Goal: Navigation & Orientation: Find specific page/section

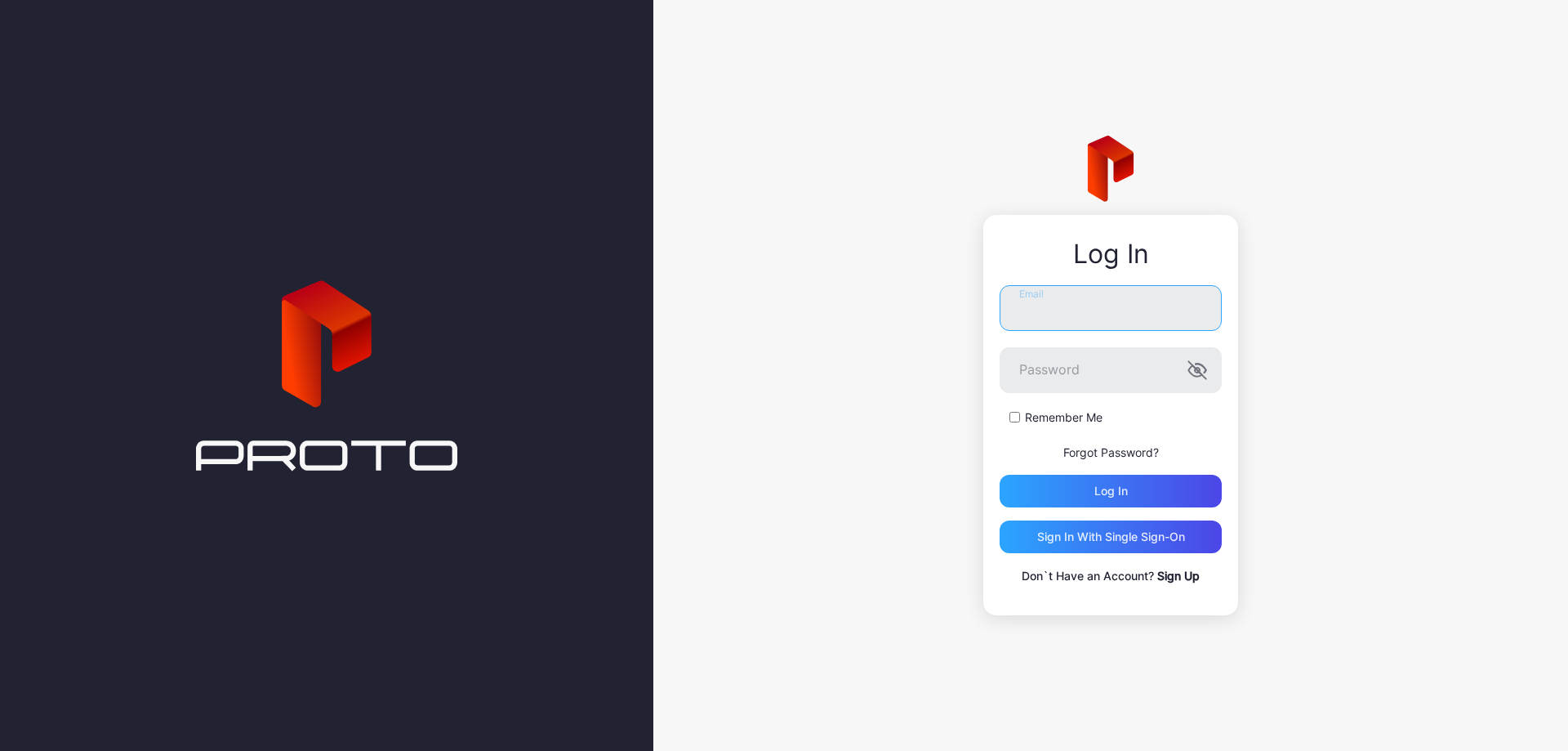
type input "**********"
click at [1081, 487] on div "Log in" at bounding box center [1110, 491] width 222 height 33
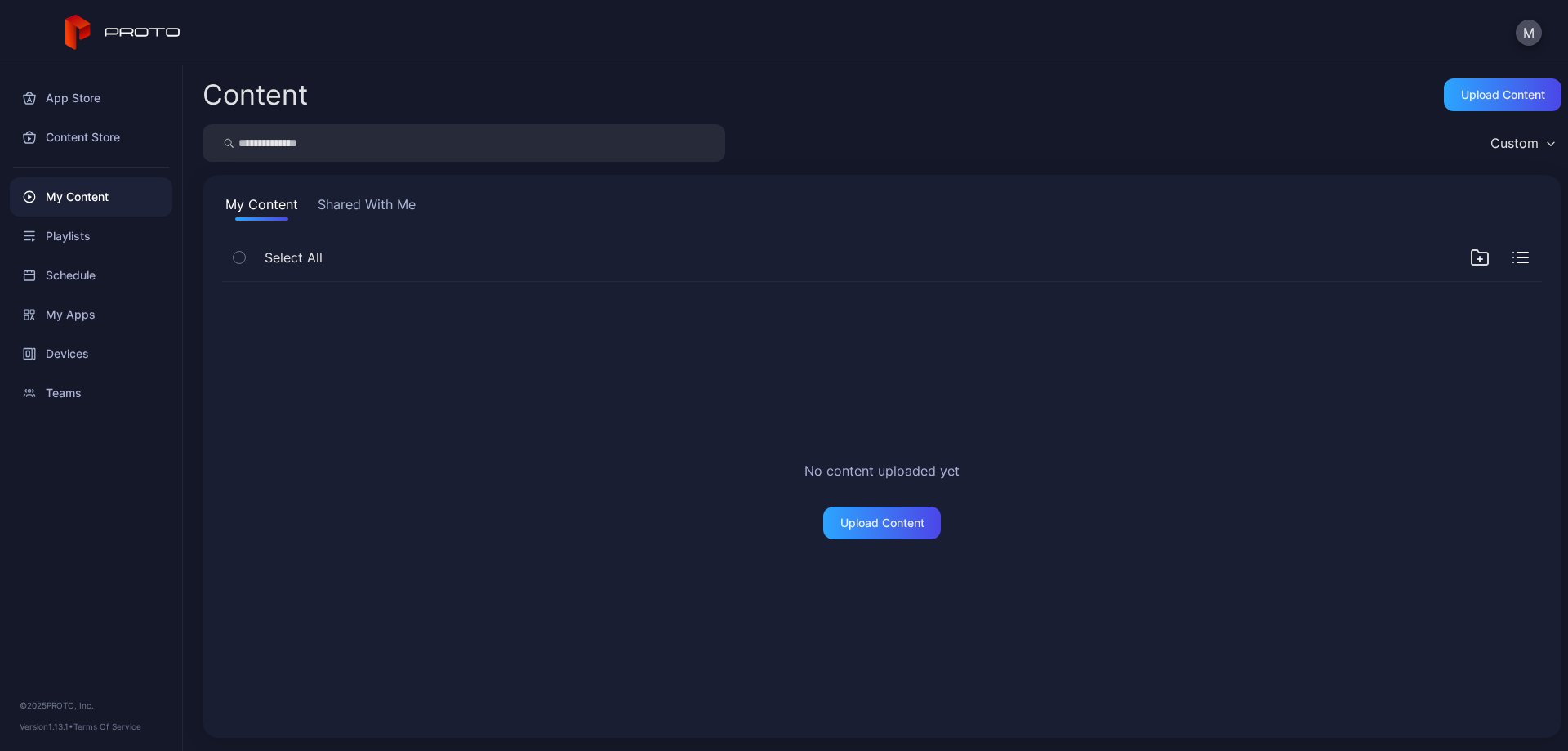
click at [359, 203] on button "Shared With Me" at bounding box center [366, 207] width 104 height 26
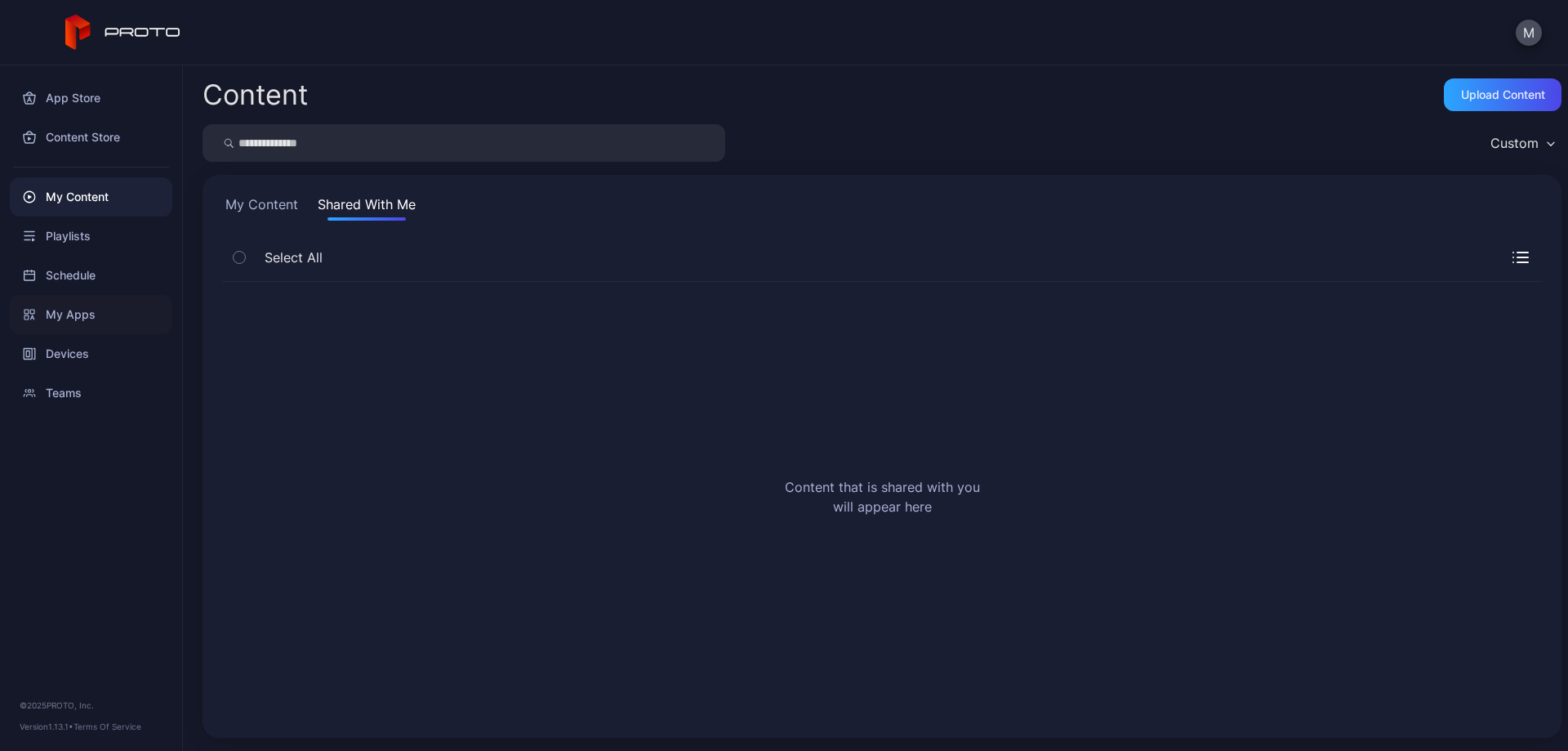
click at [104, 323] on div "My Apps" at bounding box center [91, 314] width 162 height 39
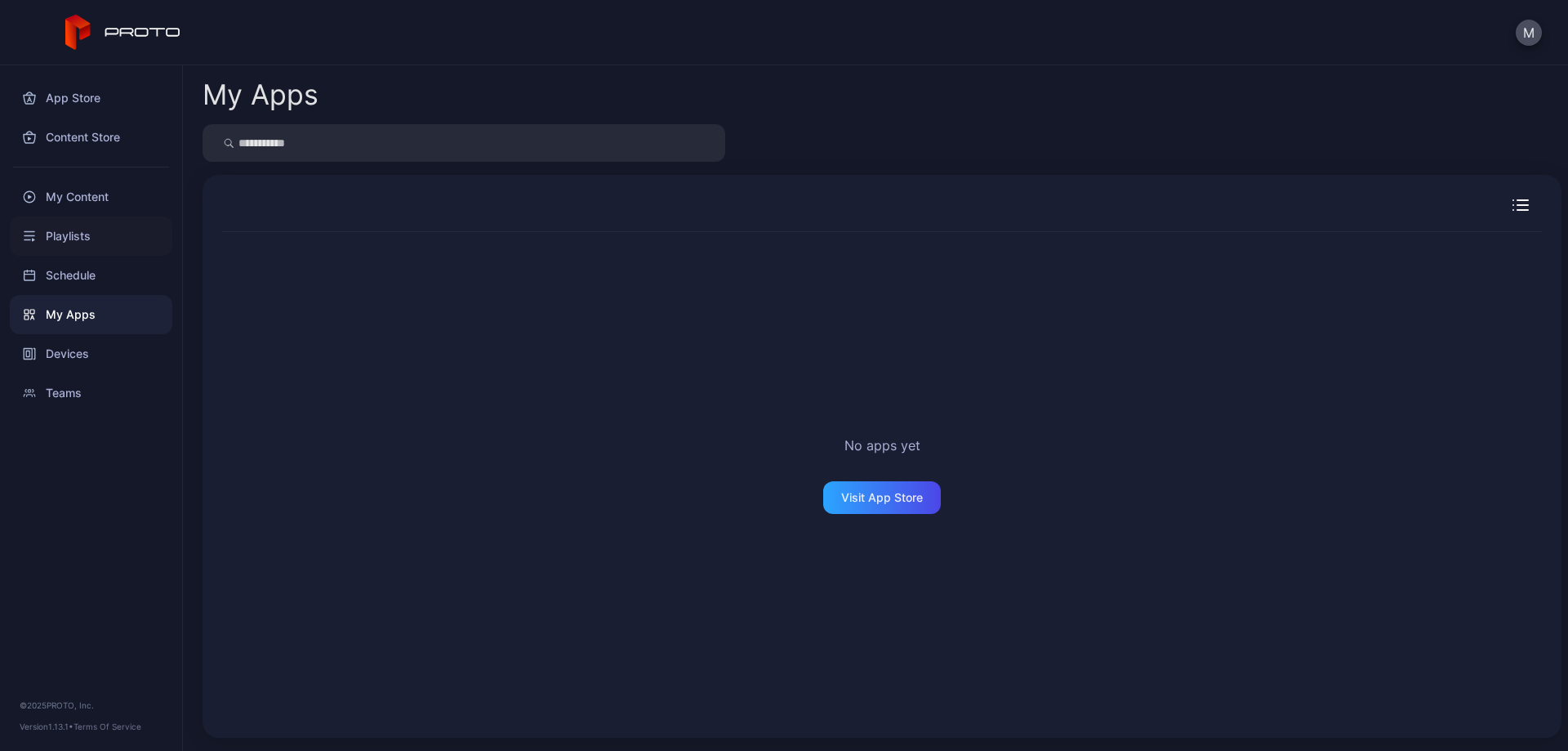
click at [91, 237] on div "Playlists" at bounding box center [91, 236] width 162 height 39
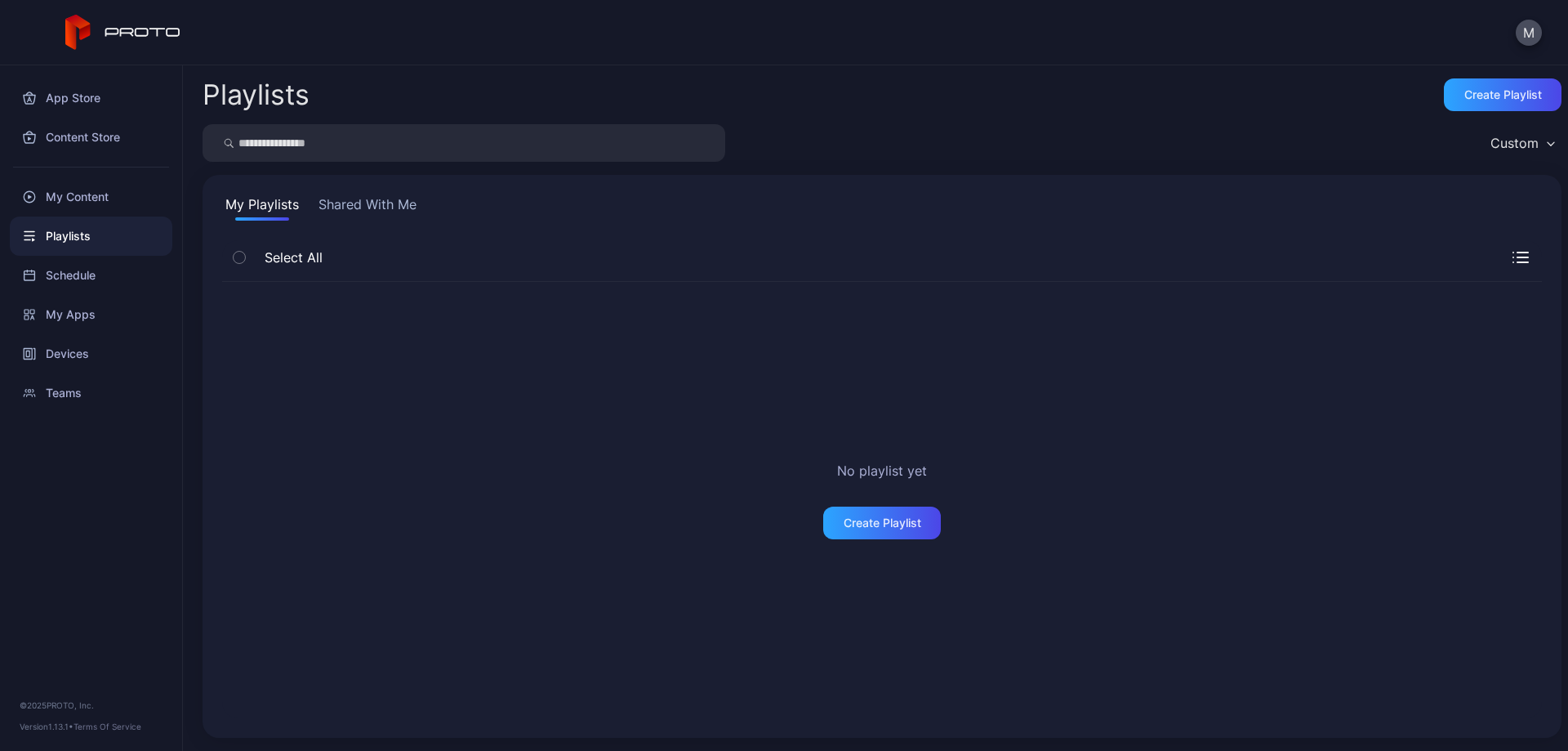
click at [102, 196] on div "My Content" at bounding box center [91, 196] width 162 height 39
click at [69, 357] on div "Devices" at bounding box center [91, 353] width 162 height 39
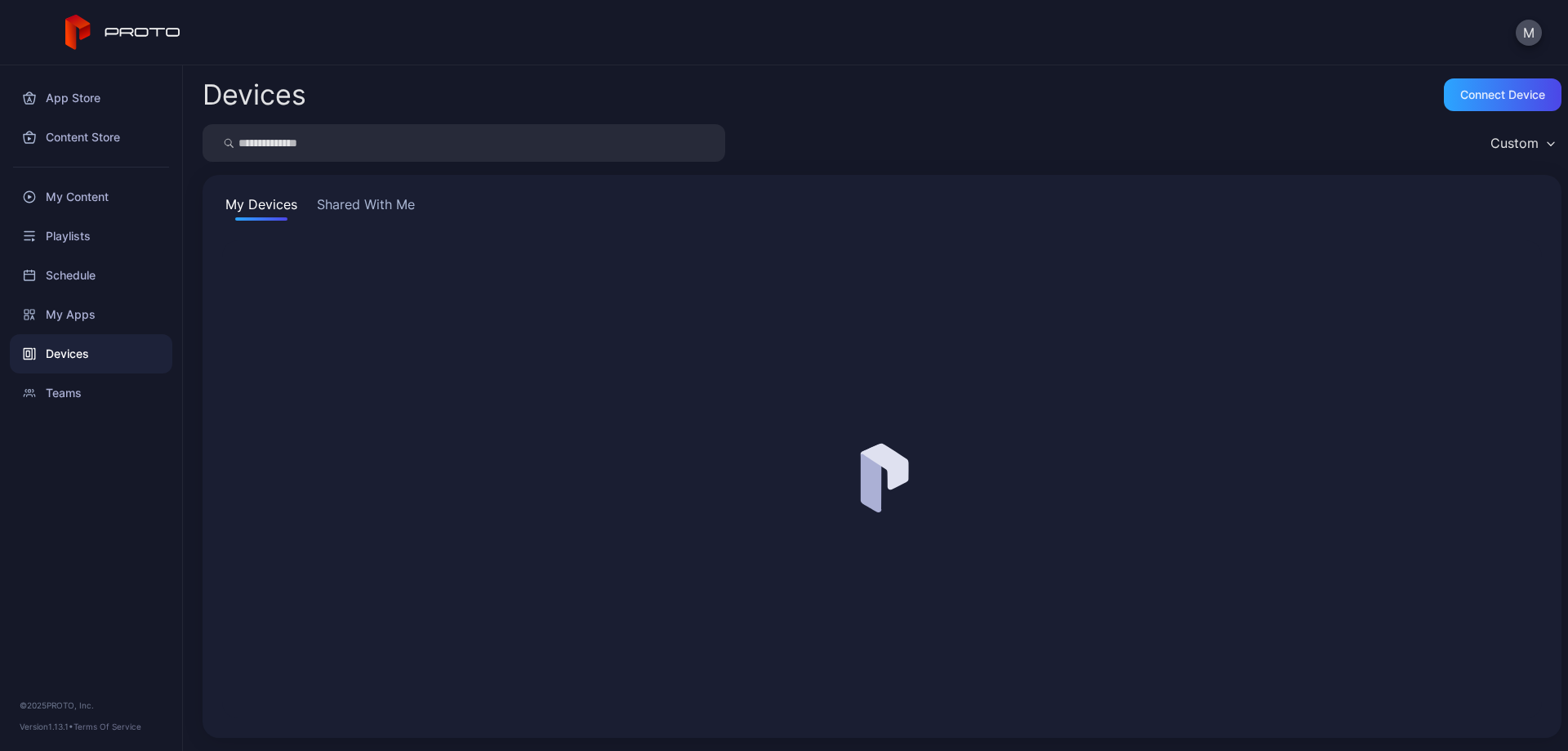
click at [381, 206] on button "Shared With Me" at bounding box center [365, 207] width 104 height 26
click at [367, 208] on button "Shared With Me" at bounding box center [365, 207] width 104 height 26
click at [359, 206] on button "Shared With Me" at bounding box center [365, 207] width 104 height 26
